Goal: Information Seeking & Learning: Check status

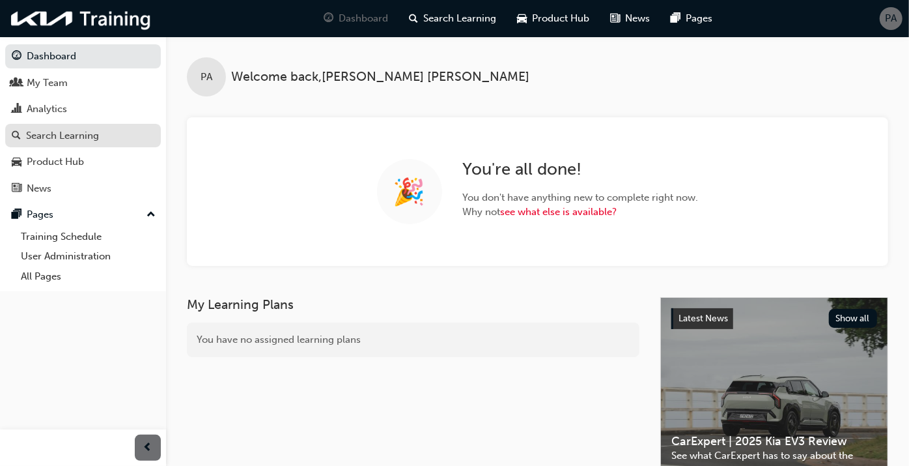
click at [72, 140] on div "Search Learning" at bounding box center [62, 135] width 73 height 15
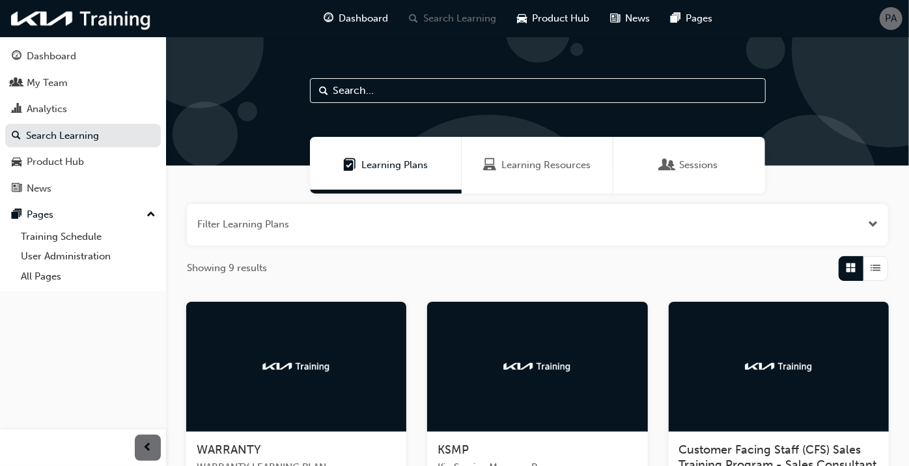
click at [302, 404] on div at bounding box center [296, 367] width 220 height 130
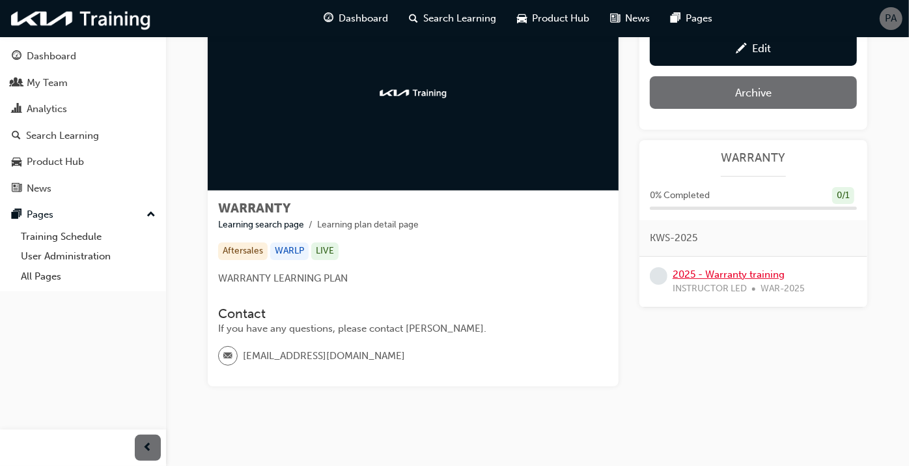
click at [735, 272] on link "2025 - Warranty training" at bounding box center [729, 274] width 112 height 12
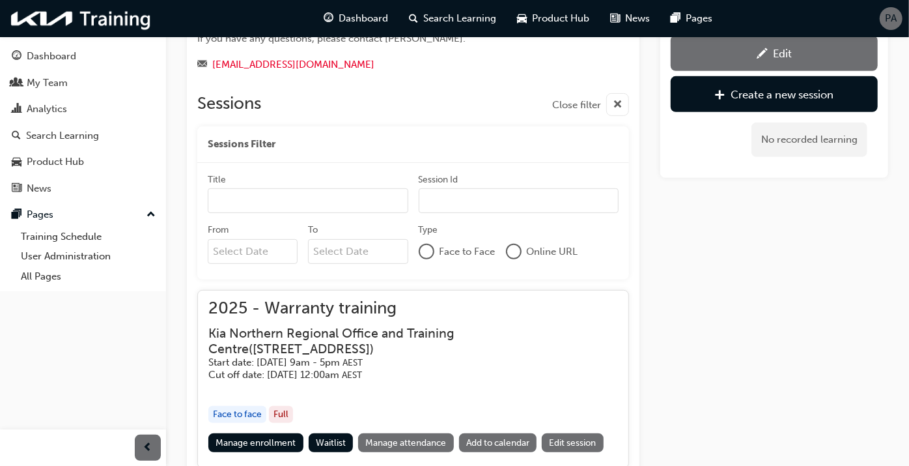
scroll to position [476, 0]
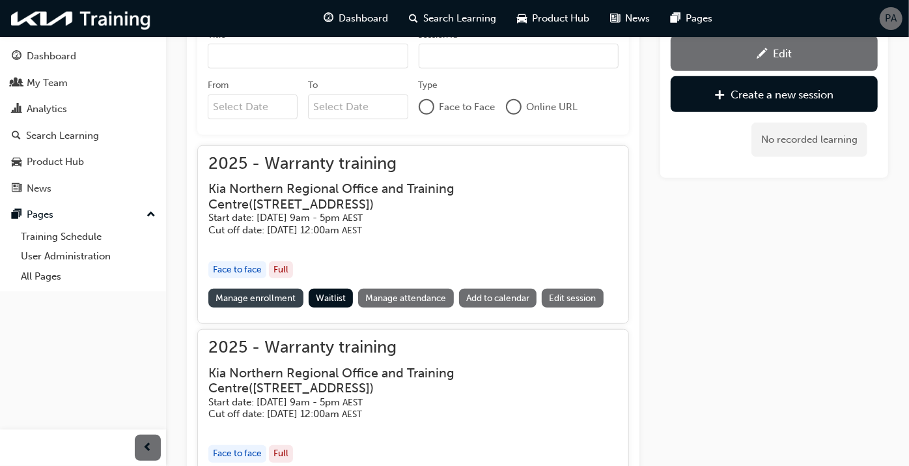
click at [255, 298] on link "Manage enrollment" at bounding box center [255, 298] width 95 height 19
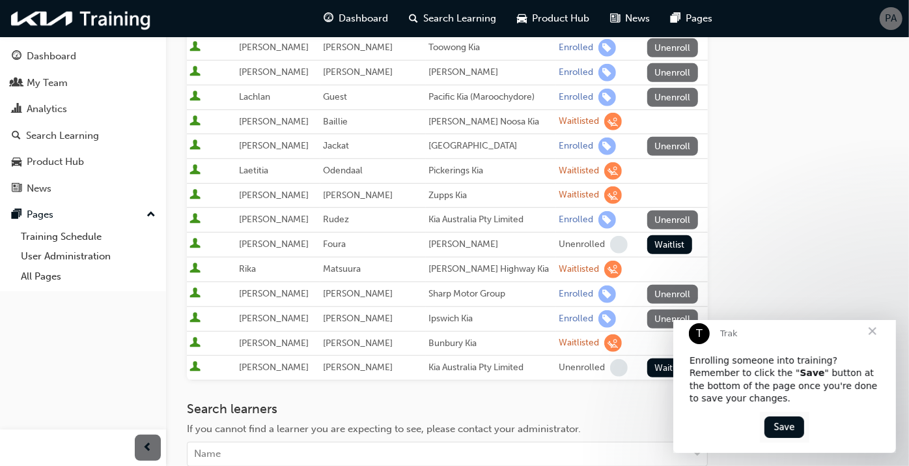
scroll to position [506, 0]
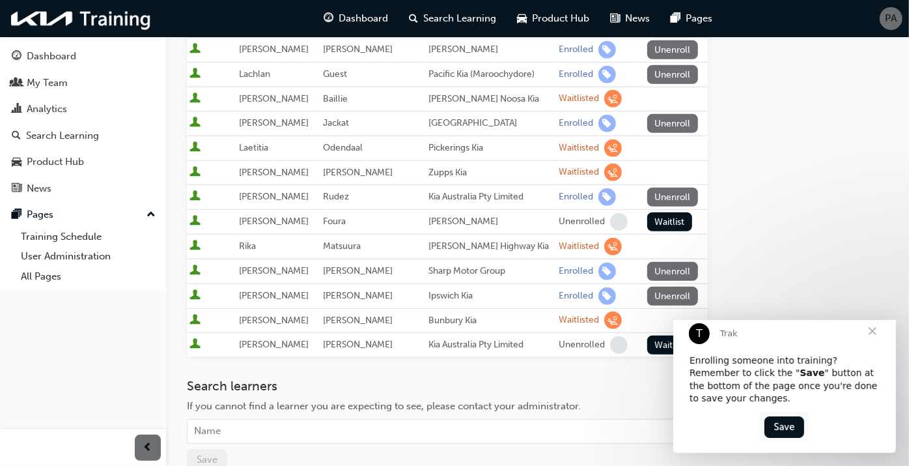
click at [877, 343] on span "Close" at bounding box center [872, 330] width 47 height 47
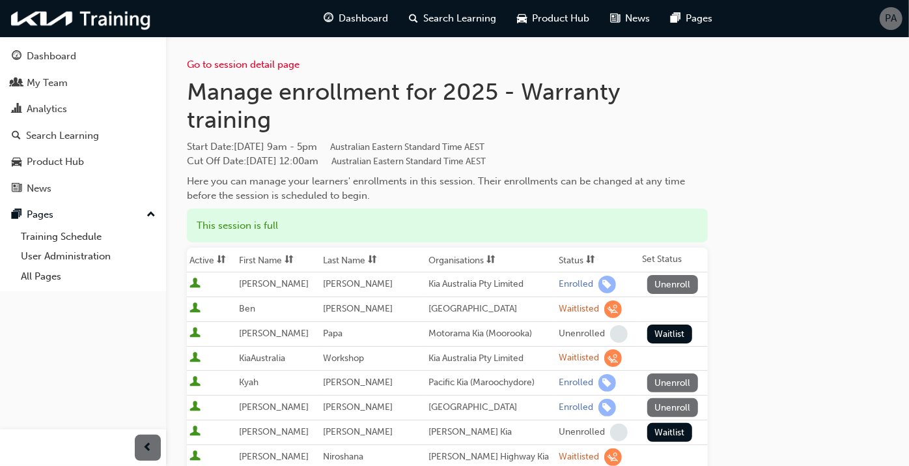
scroll to position [0, 0]
click at [586, 255] on span "sorting-icon" at bounding box center [590, 260] width 9 height 11
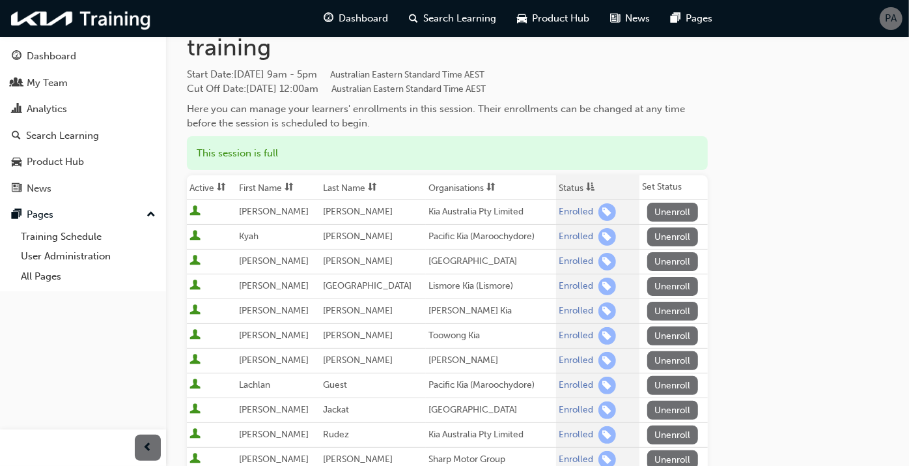
scroll to position [145, 0]
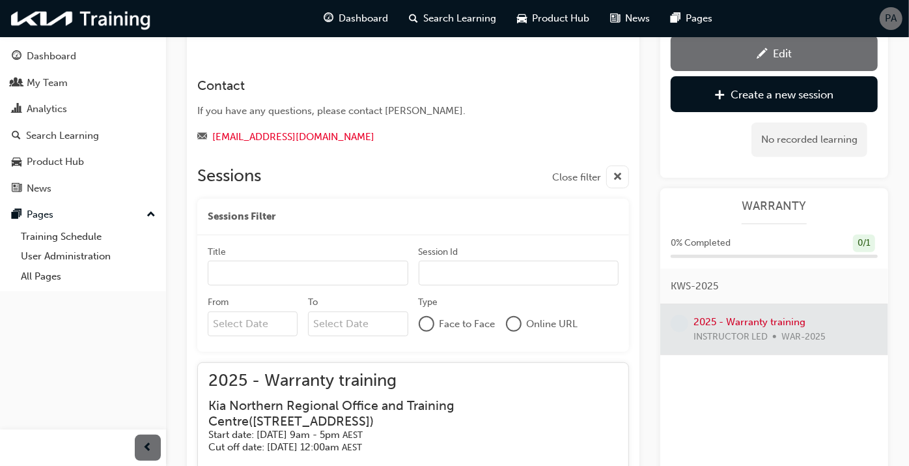
scroll to position [404, 0]
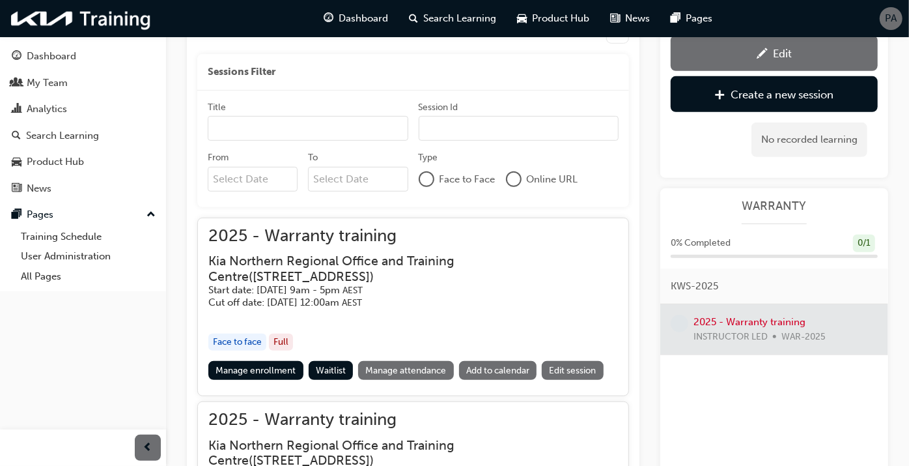
drag, startPoint x: 255, startPoint y: 371, endPoint x: 266, endPoint y: 350, distance: 24.2
click at [255, 371] on link "Manage enrollment" at bounding box center [255, 370] width 95 height 19
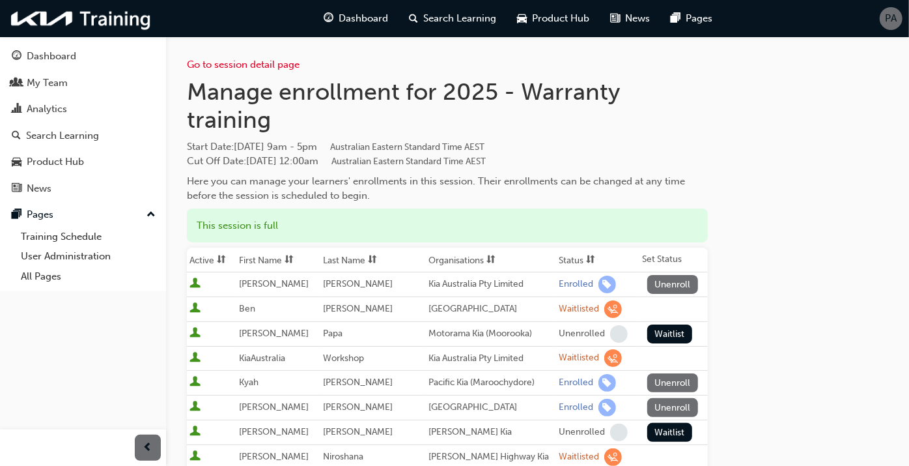
click at [584, 257] on span at bounding box center [591, 260] width 14 height 16
click at [61, 132] on div "Search Learning" at bounding box center [62, 135] width 73 height 15
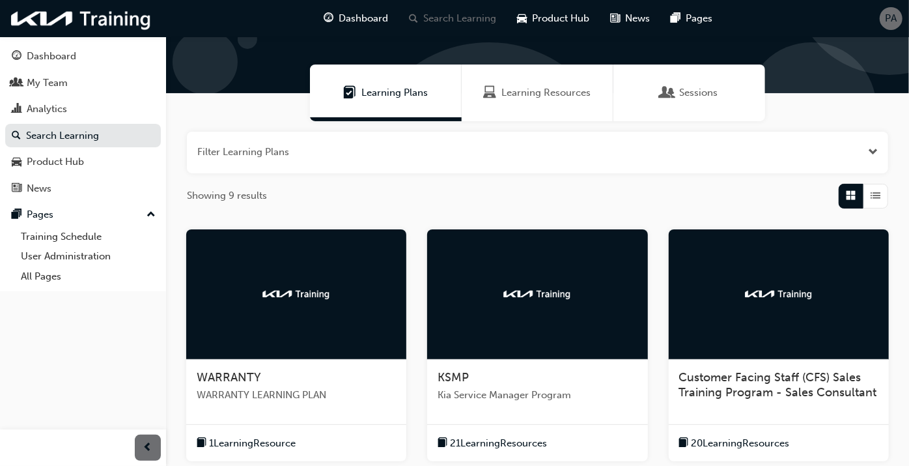
scroll to position [506, 0]
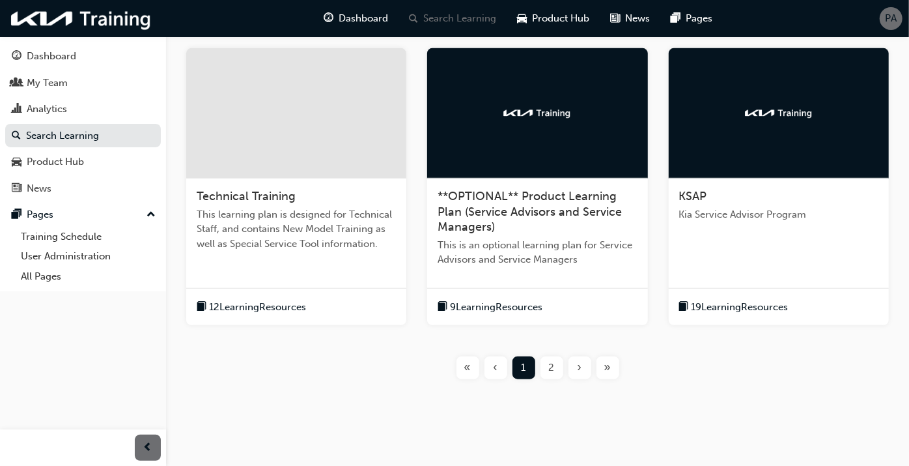
click at [556, 368] on div "2" at bounding box center [552, 367] width 23 height 23
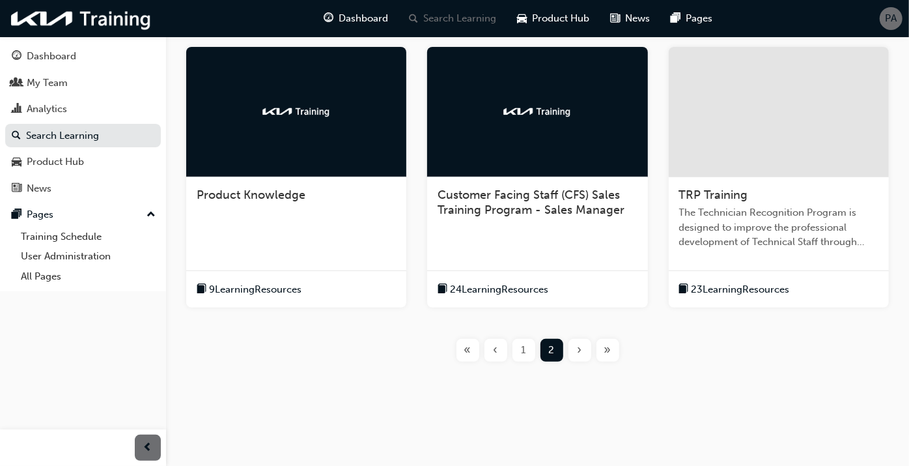
click at [744, 215] on span "The Technician Recognition Program is designed to improve the professional deve…" at bounding box center [778, 227] width 199 height 44
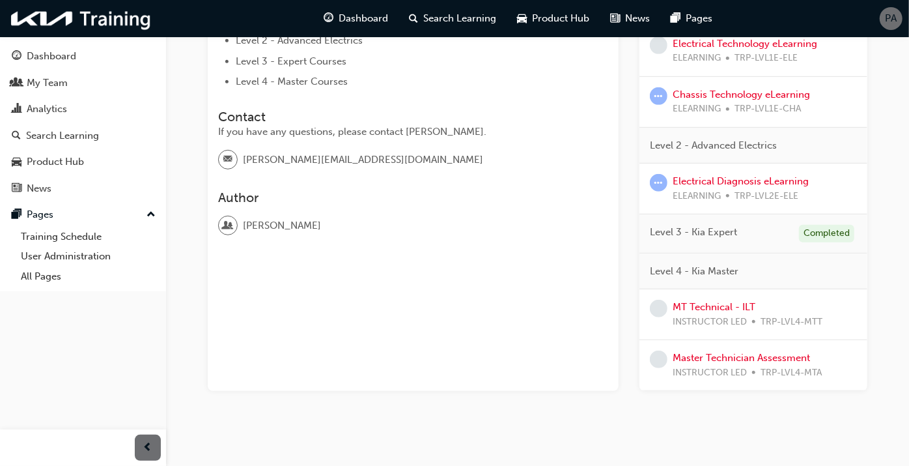
scroll to position [362, 0]
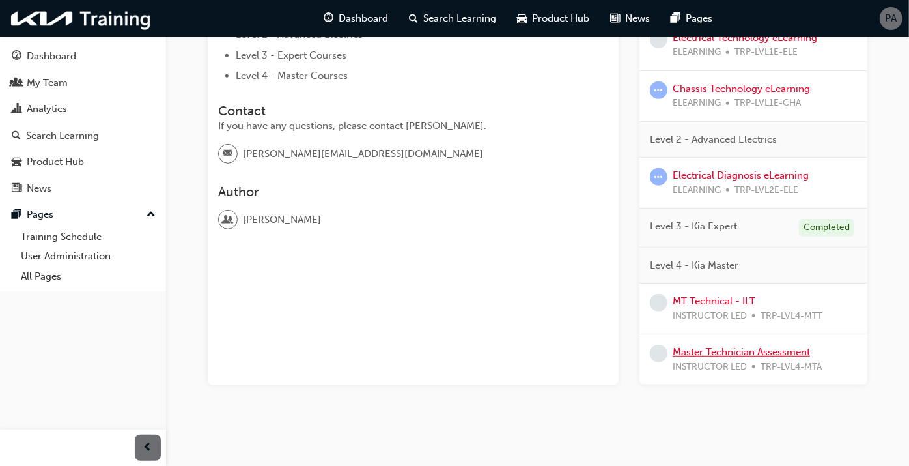
click at [716, 352] on link "Master Technician Assessment" at bounding box center [741, 352] width 137 height 12
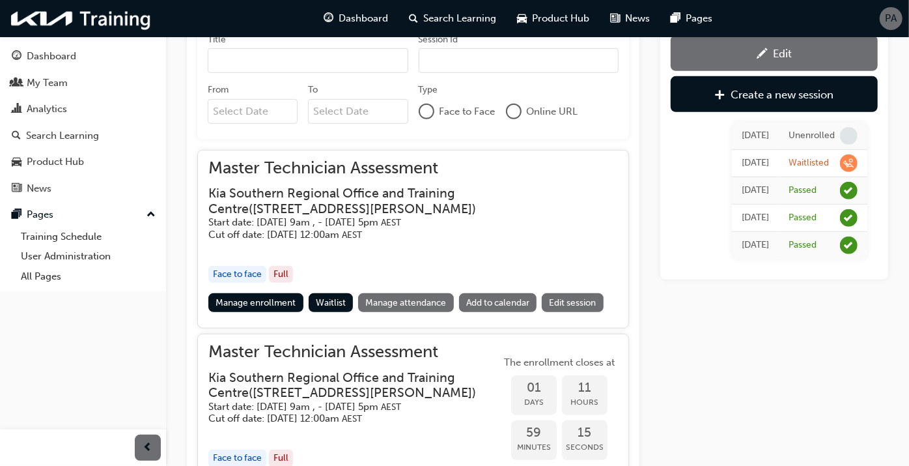
scroll to position [426, 0]
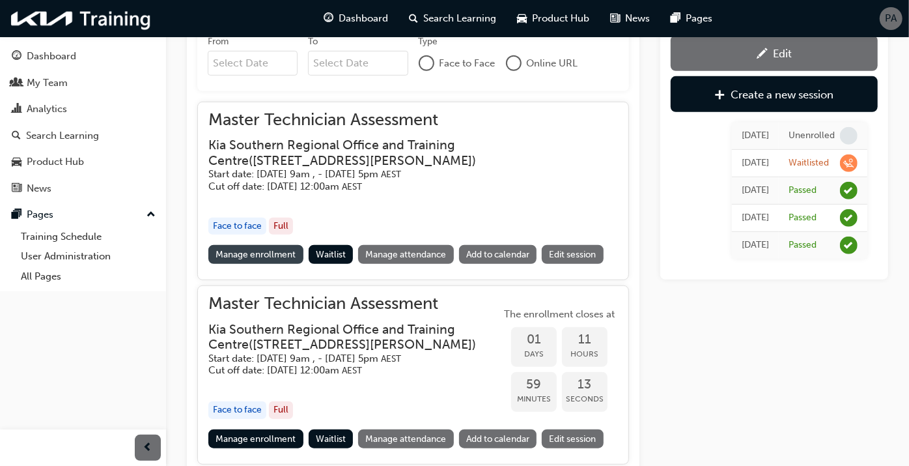
click at [259, 256] on link "Manage enrollment" at bounding box center [255, 254] width 95 height 19
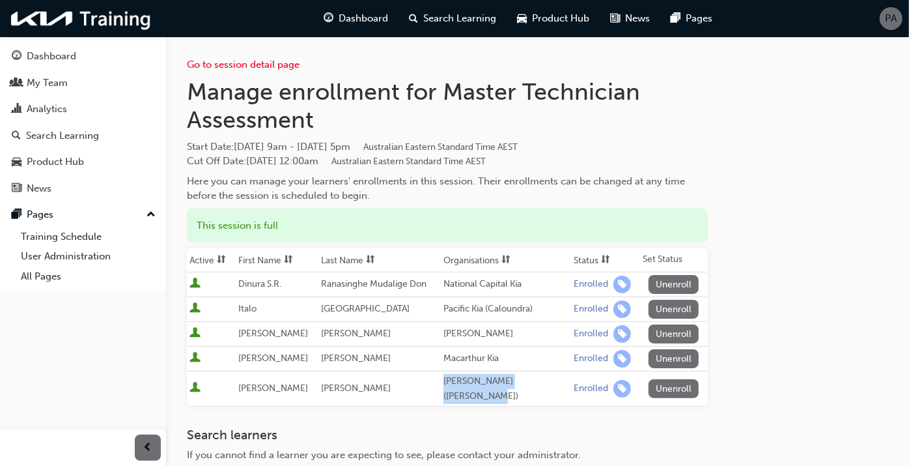
drag, startPoint x: 439, startPoint y: 381, endPoint x: 548, endPoint y: 382, distance: 108.8
click at [548, 382] on td "[PERSON_NAME] ([PERSON_NAME])" at bounding box center [506, 388] width 130 height 35
drag, startPoint x: 548, startPoint y: 382, endPoint x: 520, endPoint y: 283, distance: 102.7
click at [520, 283] on div "National Capital Kia" at bounding box center [506, 284] width 125 height 15
drag, startPoint x: 522, startPoint y: 285, endPoint x: 448, endPoint y: 285, distance: 74.3
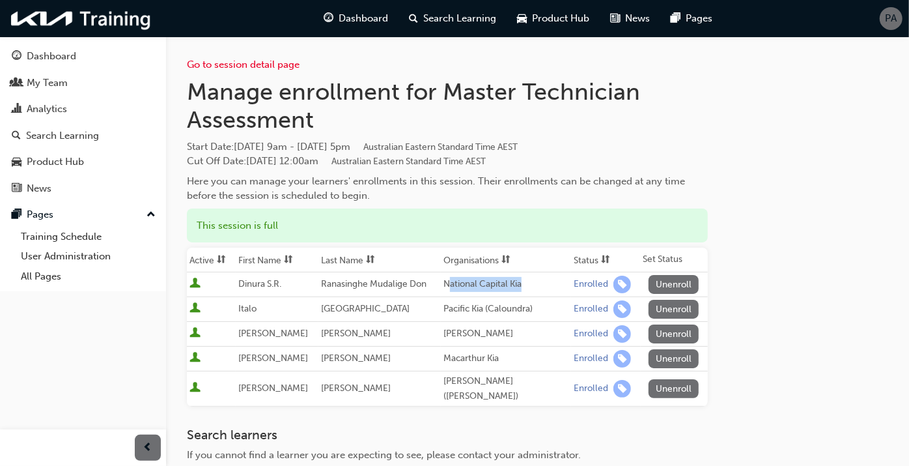
click at [448, 285] on div "National Capital Kia" at bounding box center [506, 284] width 125 height 15
drag, startPoint x: 448, startPoint y: 285, endPoint x: 541, endPoint y: 388, distance: 138.9
click at [541, 388] on tr "Matthew Hansen John McGrath Kia (Phillip) Enrolled Unenroll" at bounding box center [447, 388] width 521 height 35
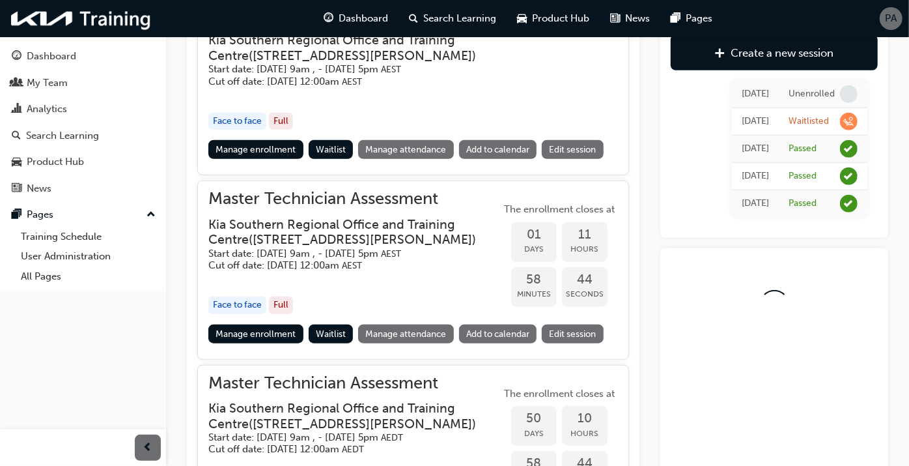
scroll to position [571, 0]
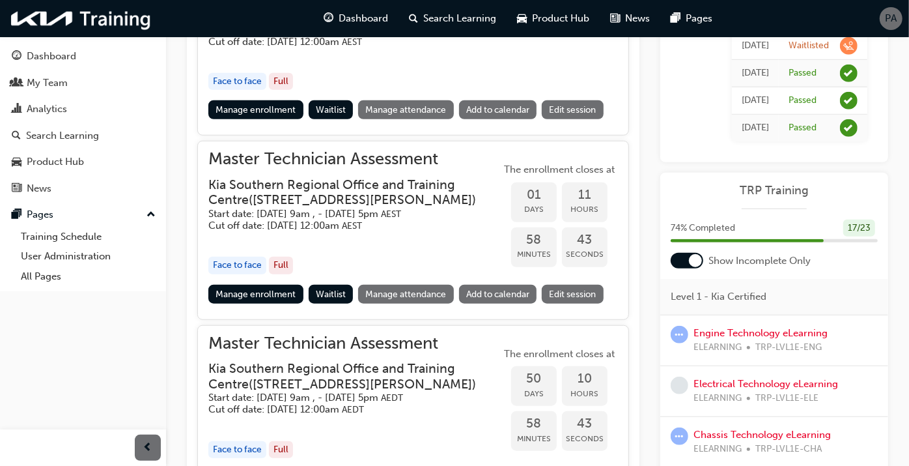
click at [236, 284] on div "Master Technician Assessment Kia Southern Regional Office and Training Centre (…" at bounding box center [354, 218] width 292 height 132
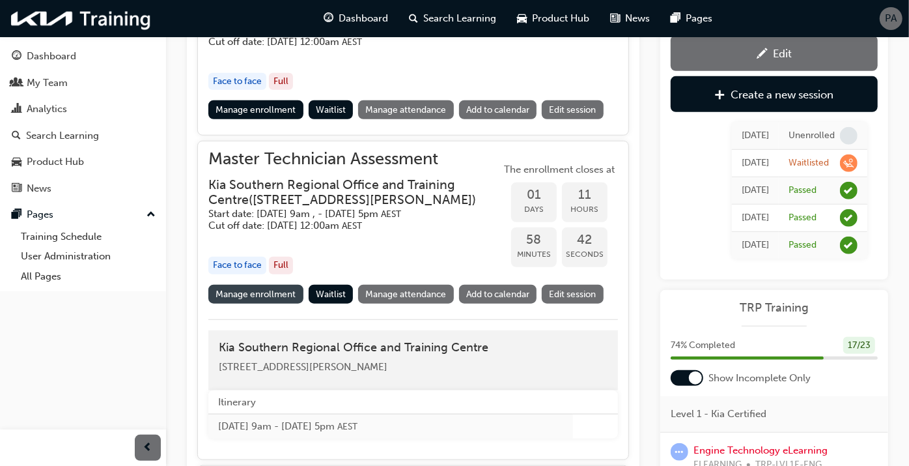
click at [240, 304] on link "Manage enrollment" at bounding box center [255, 294] width 95 height 19
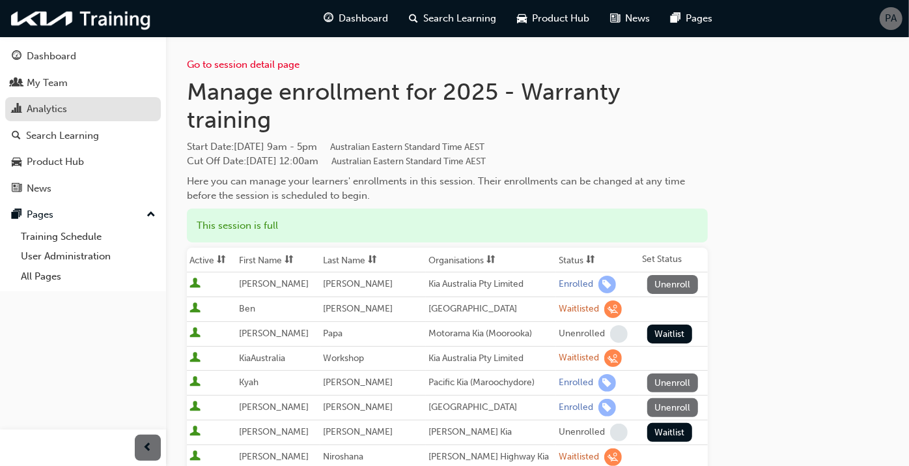
click at [59, 109] on div "Analytics" at bounding box center [47, 109] width 40 height 15
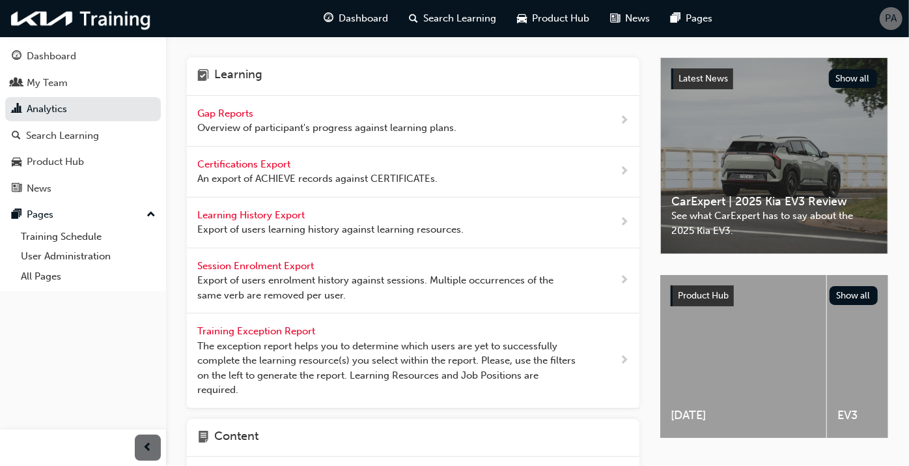
click at [233, 114] on span "Gap Reports" at bounding box center [226, 113] width 59 height 12
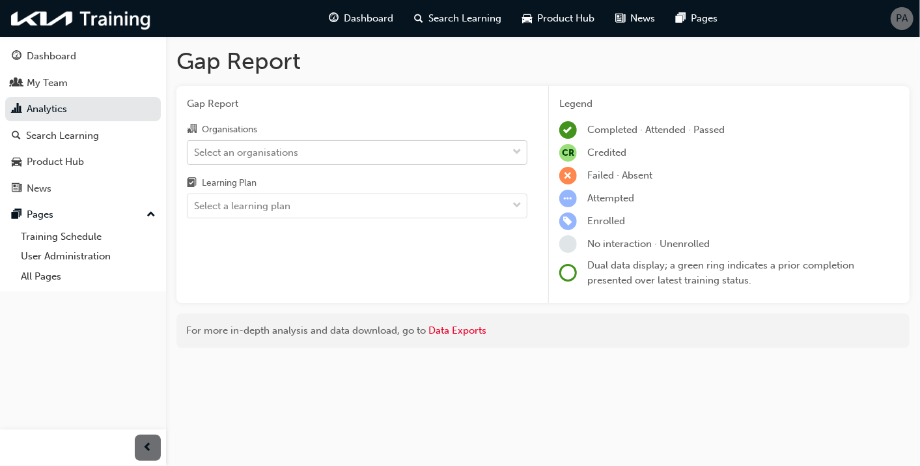
click at [266, 141] on div "Select an organisations" at bounding box center [348, 152] width 320 height 23
click at [195, 146] on input "Organisations Select an organisations" at bounding box center [194, 151] width 1 height 11
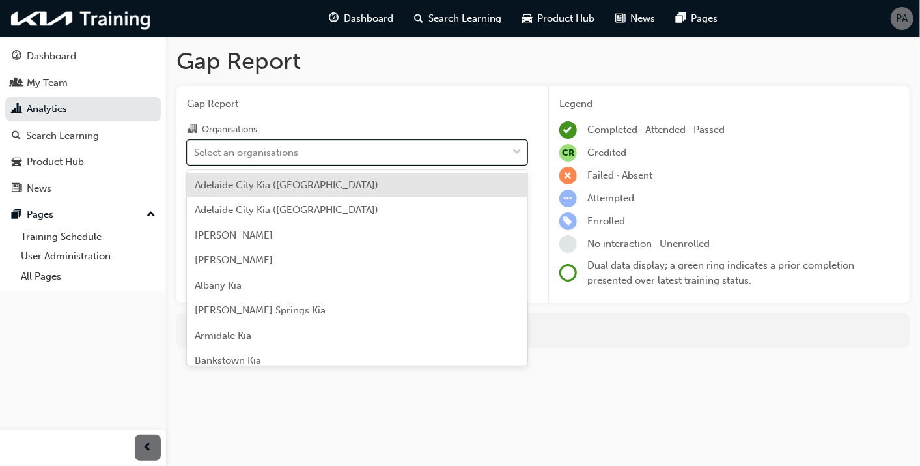
type input "j"
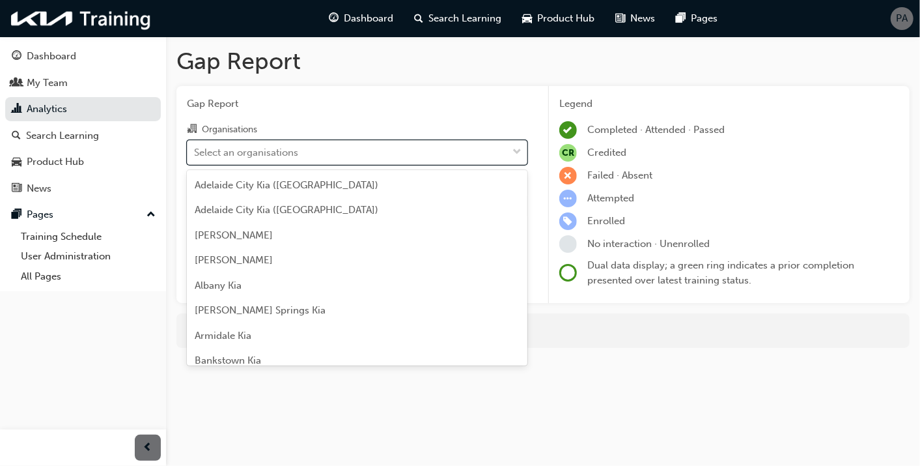
type input "j"
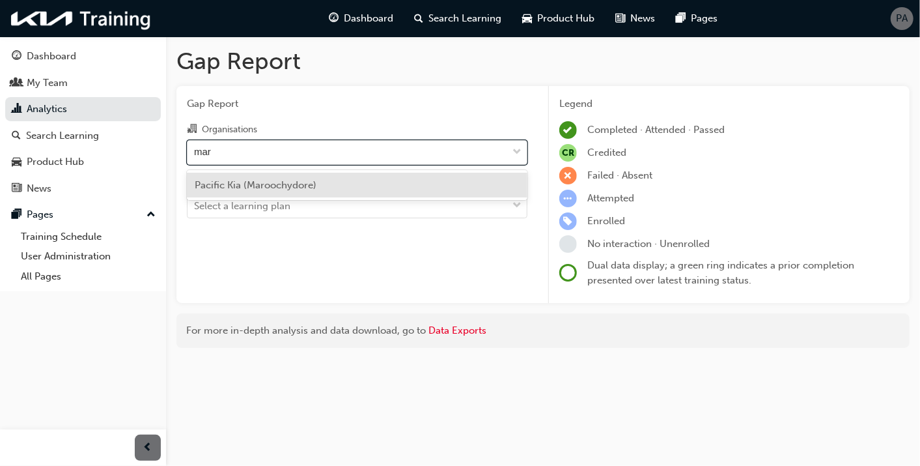
type input "maro"
click at [223, 178] on div "Pacific Kia (Maroochydore)" at bounding box center [357, 185] width 341 height 25
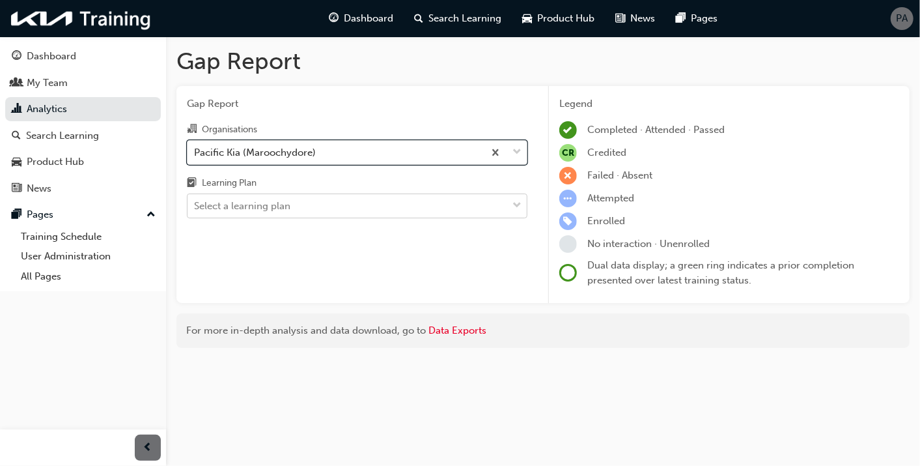
click at [225, 203] on div "Select a learning plan" at bounding box center [242, 206] width 96 height 15
click at [195, 203] on input "Learning Plan Select a learning plan" at bounding box center [194, 205] width 1 height 11
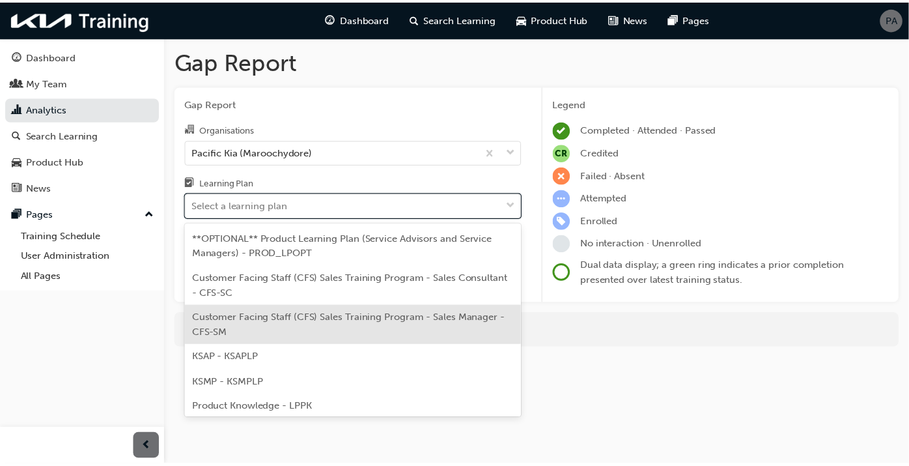
scroll to position [79, 0]
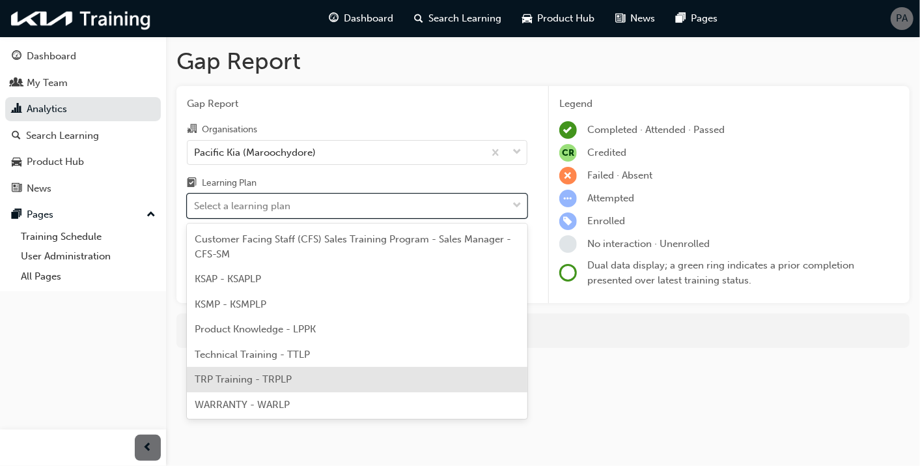
click at [233, 373] on span "TRP Training - TRPLP" at bounding box center [243, 379] width 97 height 12
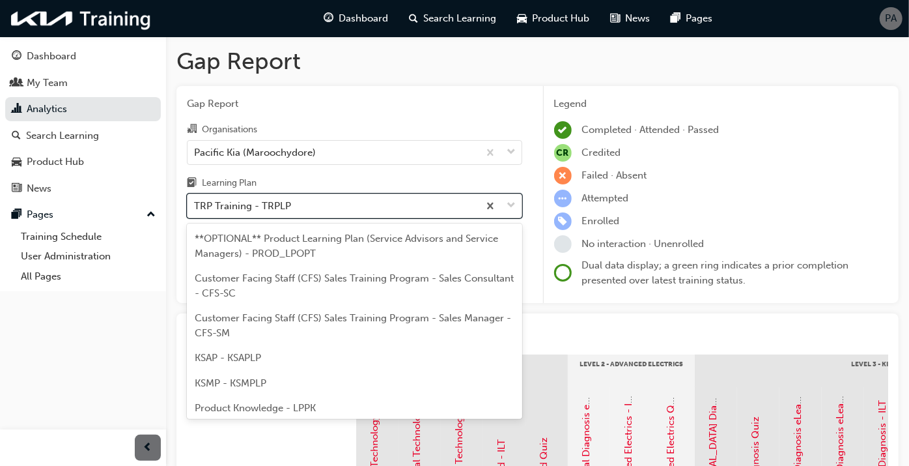
click at [268, 199] on div "TRP Training - TRPLP" at bounding box center [242, 206] width 97 height 15
click at [195, 200] on input "Learning Plan option TRP Training - TRPLP, selected. option TRP Training - TRPL…" at bounding box center [194, 205] width 1 height 11
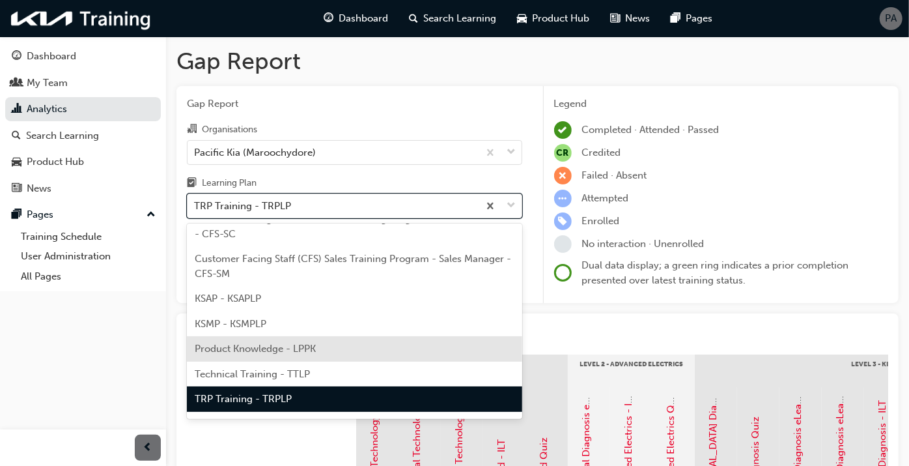
scroll to position [79, 0]
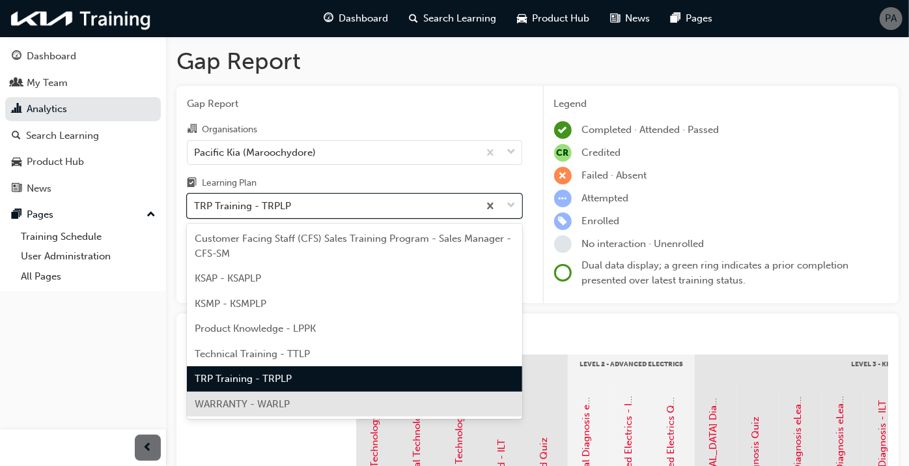
click at [251, 404] on span "WARRANTY - WARLP" at bounding box center [242, 404] width 95 height 12
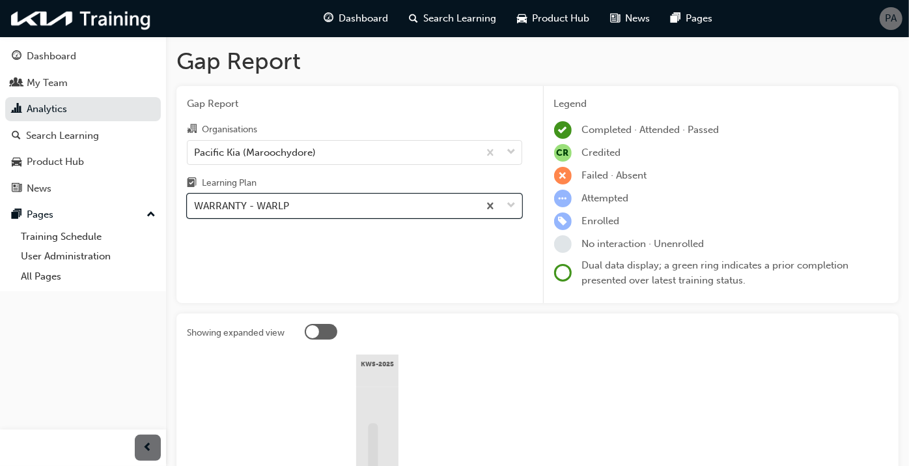
scroll to position [230, 0]
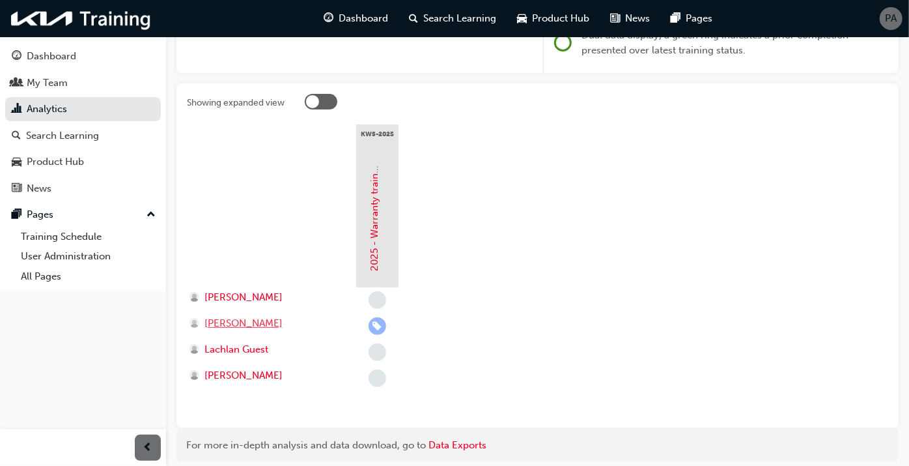
click at [239, 324] on span "Kyah Greenhill" at bounding box center [244, 323] width 78 height 15
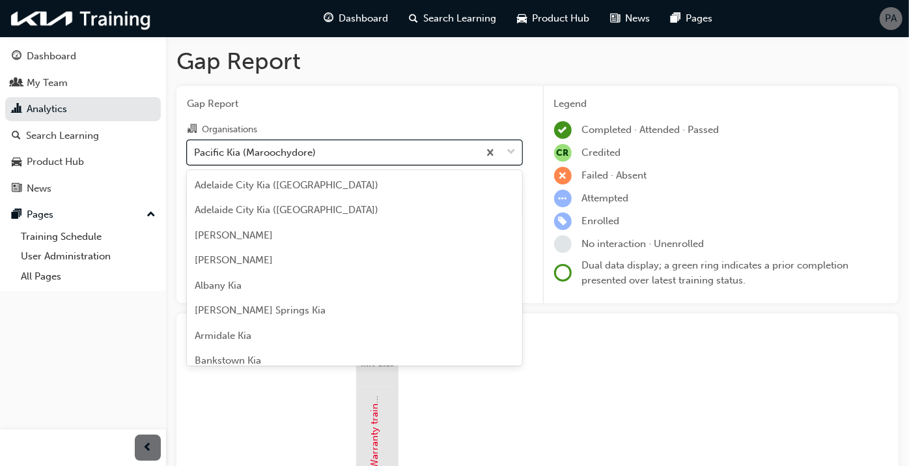
click at [262, 147] on div "Pacific Kia (Maroochydore)" at bounding box center [255, 152] width 122 height 15
click at [195, 147] on input "Organisations option Pacific Kia (Maroochydore) focused, 109 of 158. 158 result…" at bounding box center [194, 151] width 1 height 11
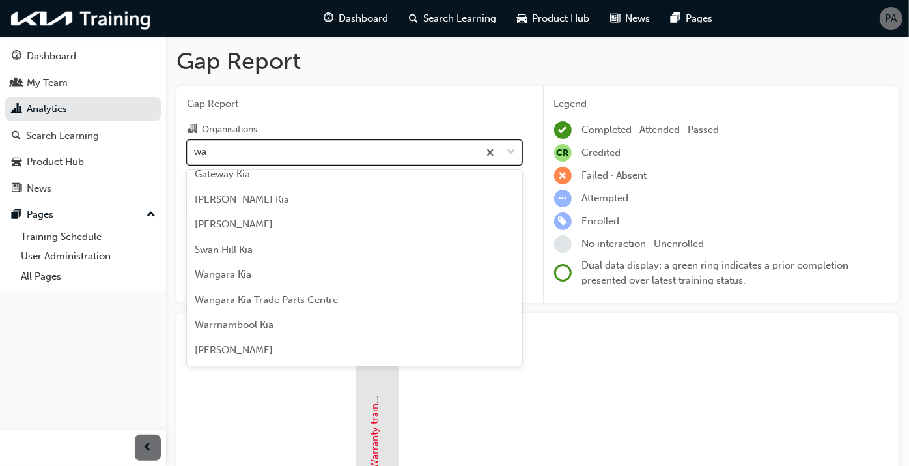
scroll to position [35, 0]
type input "war"
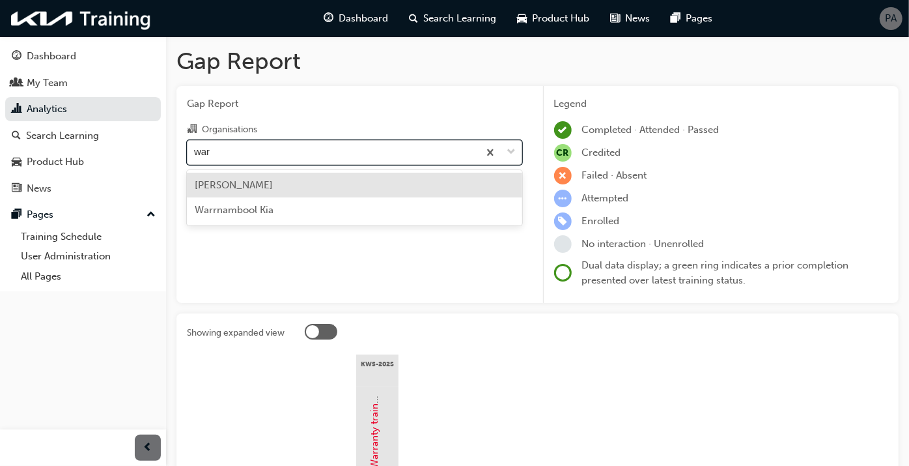
scroll to position [0, 0]
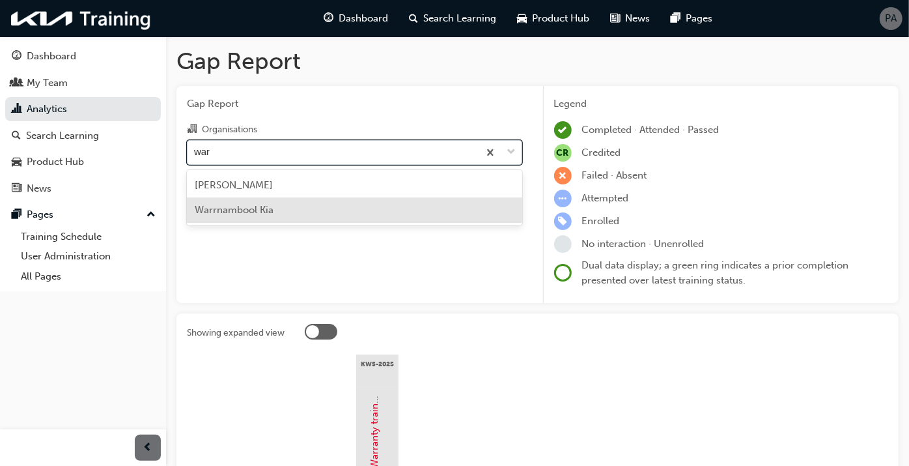
click at [266, 202] on div "Warrnambool Kia" at bounding box center [354, 209] width 335 height 25
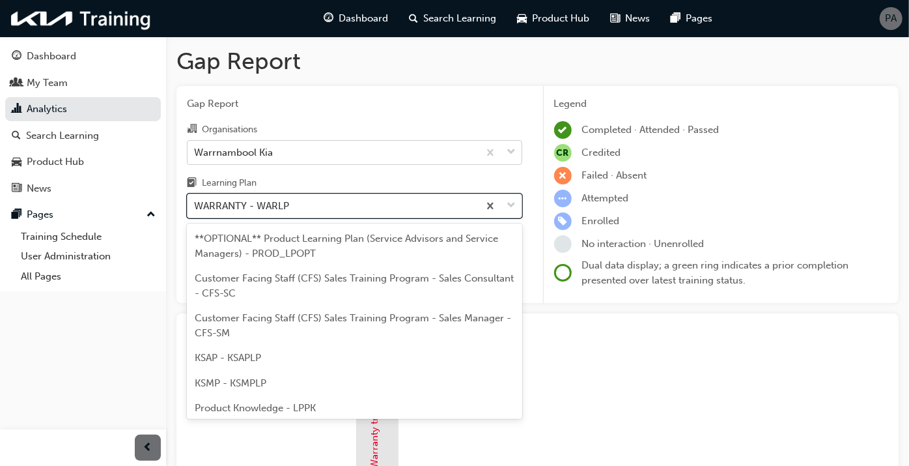
click at [264, 208] on div "WARRANTY - WARLP" at bounding box center [241, 206] width 95 height 15
click at [195, 208] on input "Learning Plan option WARRANTY - WARLP focused, 9 of 9. 9 results available. Use…" at bounding box center [194, 205] width 1 height 11
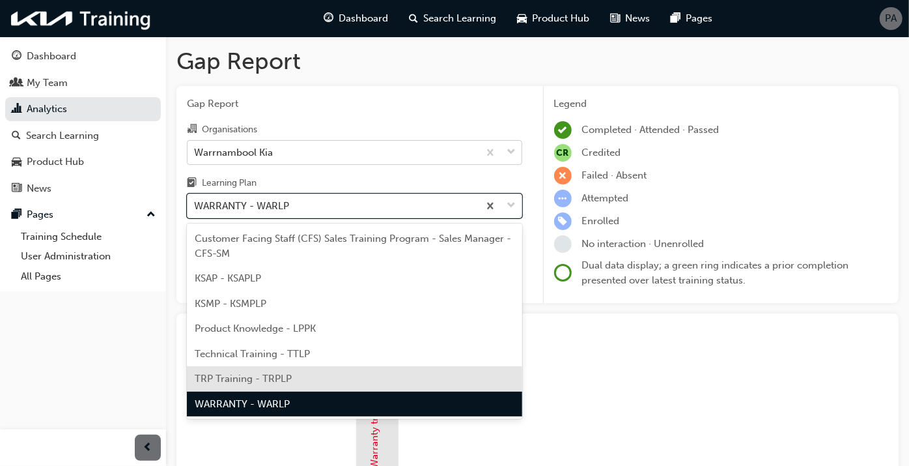
click at [262, 374] on span "TRP Training - TRPLP" at bounding box center [243, 379] width 97 height 12
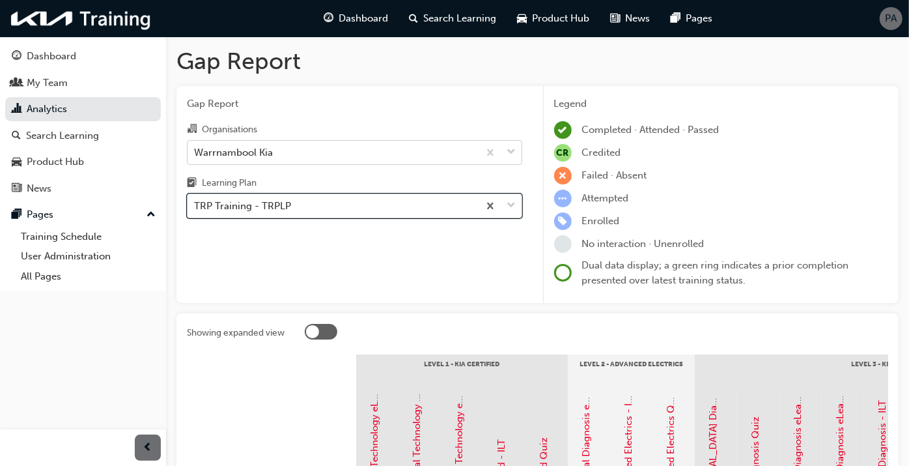
click at [234, 205] on div "TRP Training - TRPLP" at bounding box center [242, 206] width 97 height 15
click at [195, 205] on input "Learning Plan option TRP Training - TRPLP, selected. 0 results available. Selec…" at bounding box center [194, 205] width 1 height 11
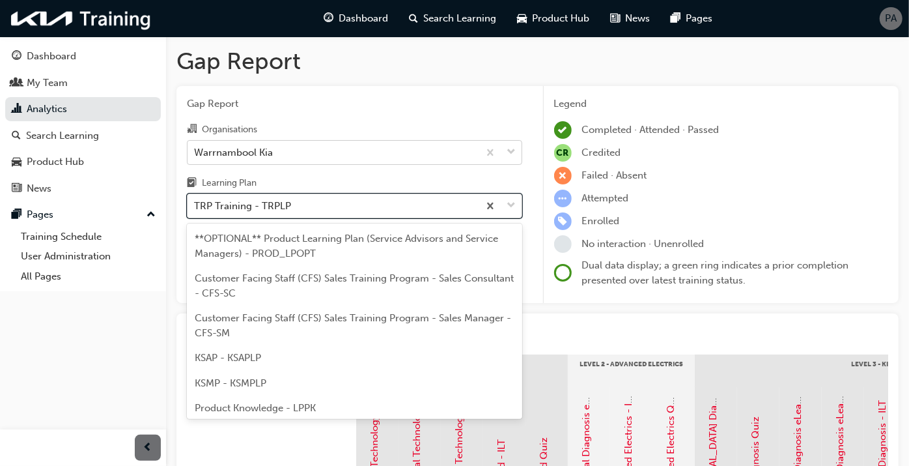
scroll to position [59, 0]
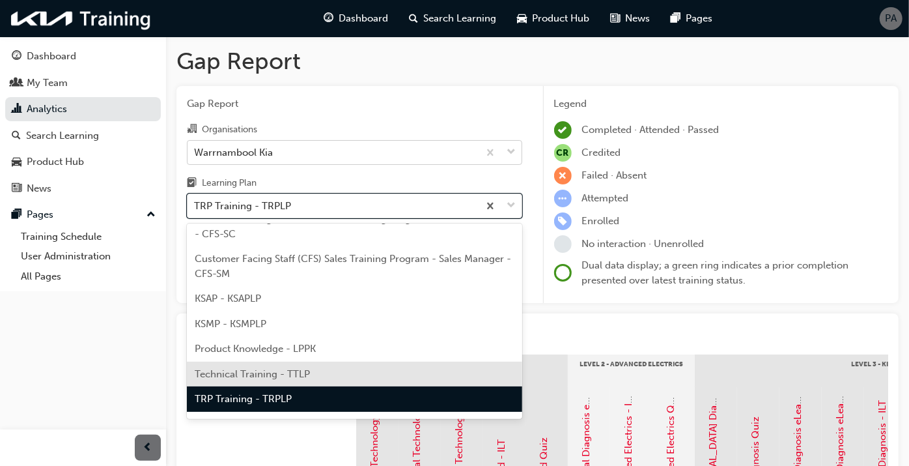
click at [223, 376] on span "Technical Training - TTLP" at bounding box center [252, 374] width 115 height 12
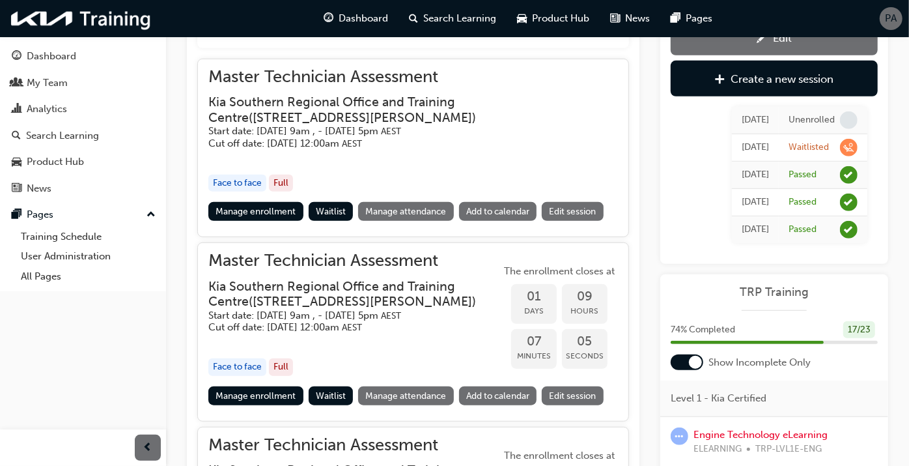
scroll to position [353, 0]
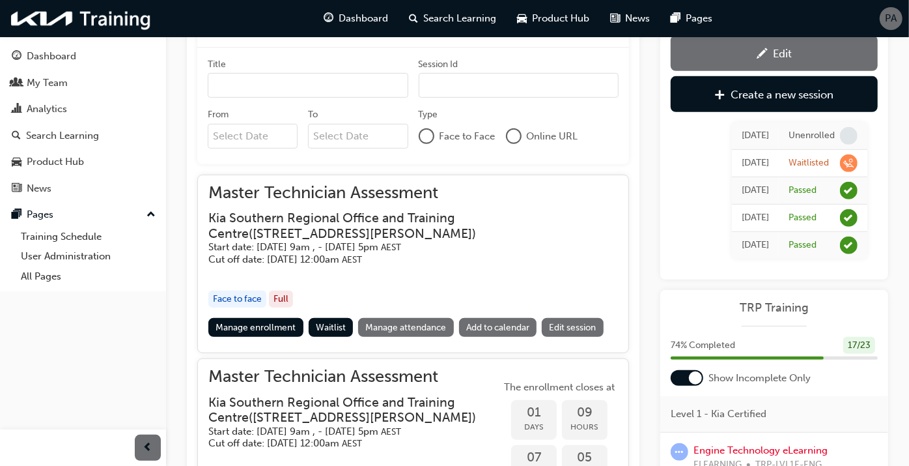
click at [262, 313] on div "Master Technician Assessment Kia Southern Regional Office and Training Centre (…" at bounding box center [413, 252] width 410 height 132
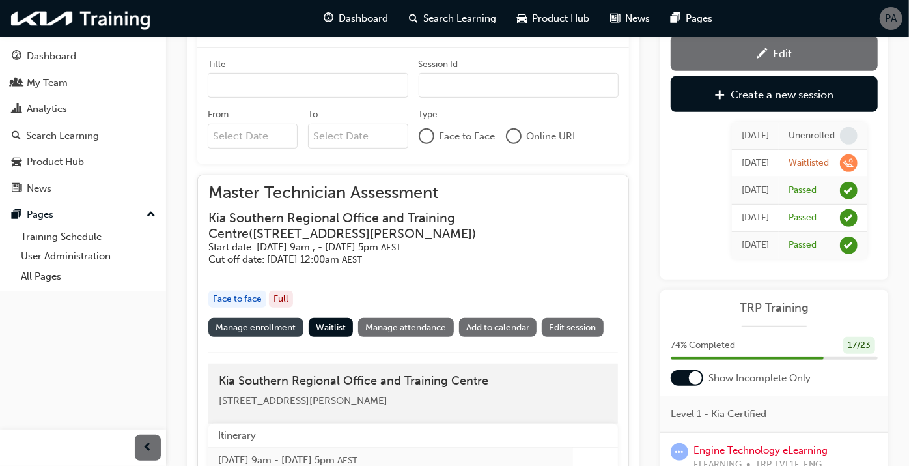
click at [261, 319] on link "Manage enrollment" at bounding box center [255, 327] width 95 height 19
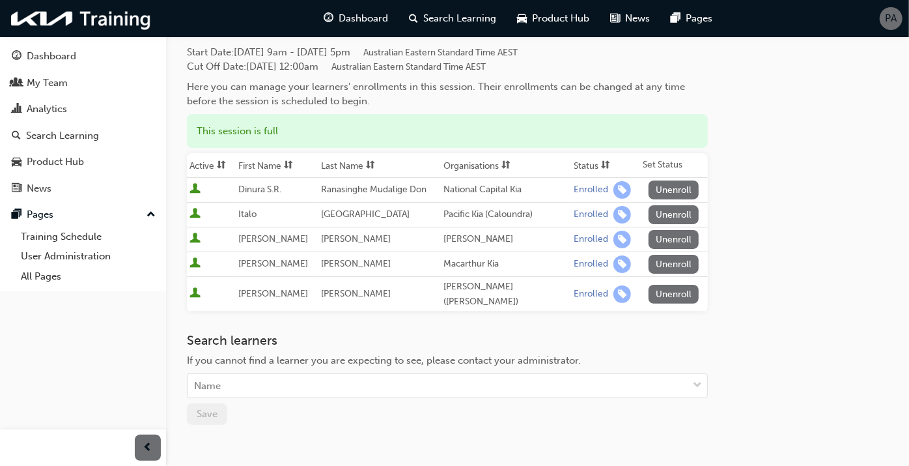
scroll to position [145, 0]
